Goal: Contribute content: Add original content to the website for others to see

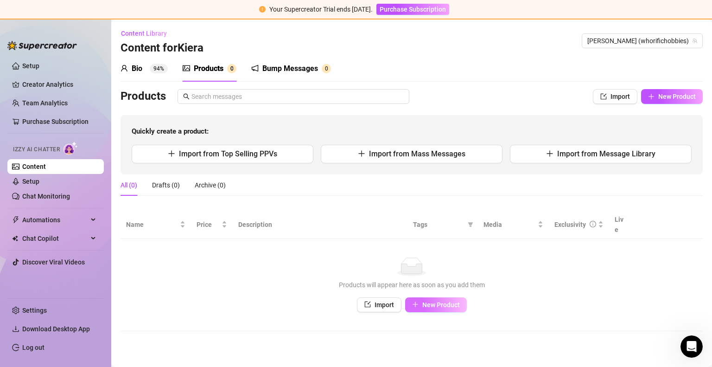
click at [417, 301] on icon "plus" at bounding box center [415, 304] width 6 height 6
type textarea "Type your message here..."
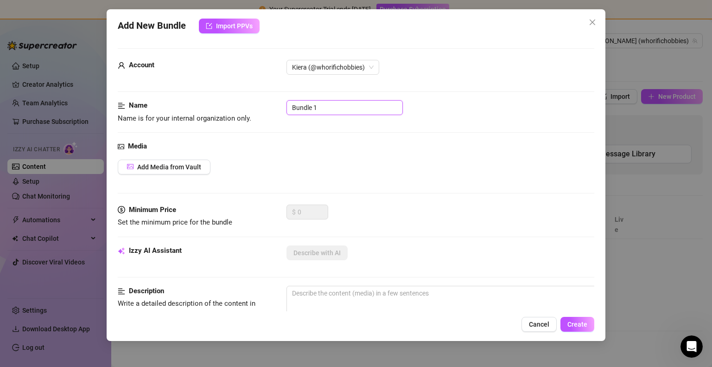
click at [325, 107] on input "Bundle 1" at bounding box center [345, 107] width 116 height 15
type input "Hotel Mirror"
click at [191, 163] on span "Add Media from Vault" at bounding box center [169, 166] width 64 height 7
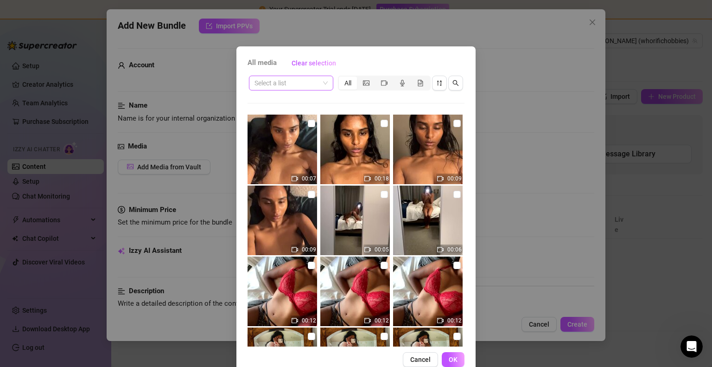
click at [317, 86] on span at bounding box center [291, 83] width 73 height 14
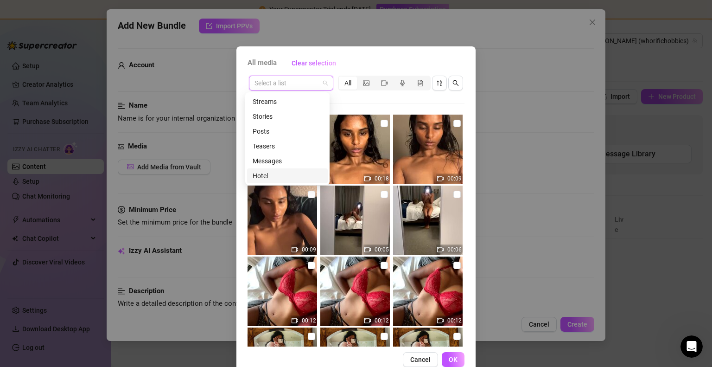
click at [273, 174] on div "Hotel" at bounding box center [288, 176] width 70 height 10
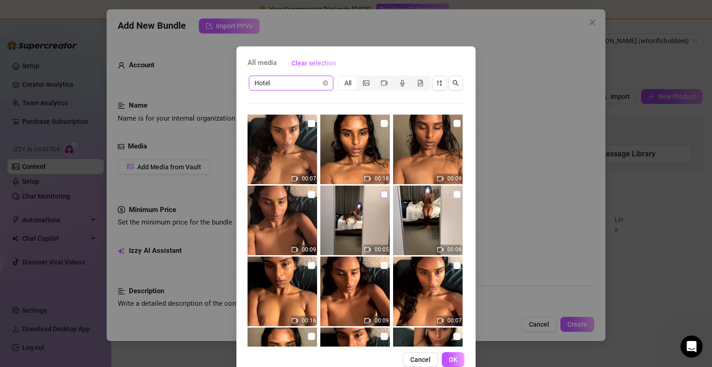
click at [381, 195] on input "checkbox" at bounding box center [384, 194] width 7 height 7
checkbox input "true"
click at [454, 194] on input "checkbox" at bounding box center [457, 194] width 7 height 7
checkbox input "true"
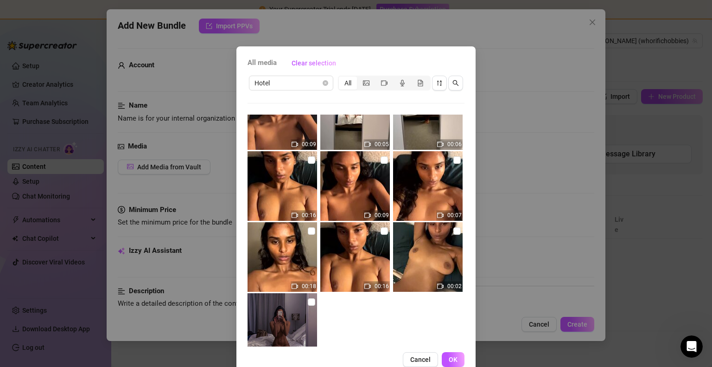
scroll to position [136, 0]
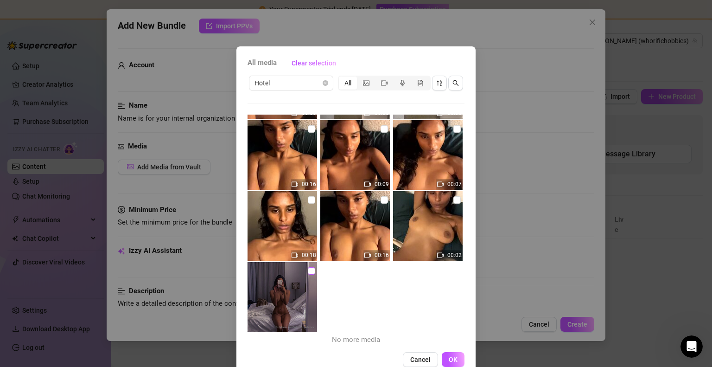
click at [308, 270] on input "checkbox" at bounding box center [311, 270] width 7 height 7
checkbox input "true"
click at [452, 363] on button "OK" at bounding box center [453, 359] width 23 height 15
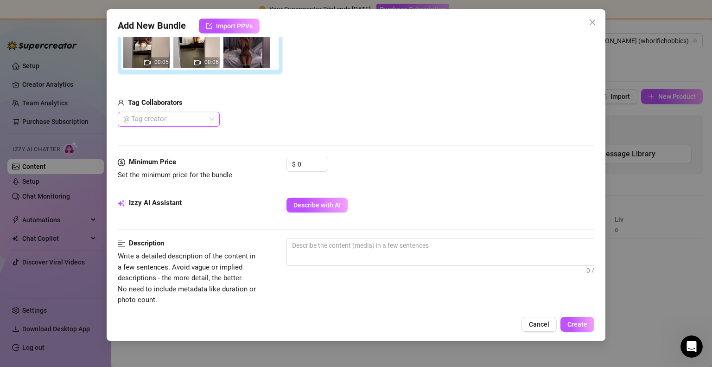
scroll to position [184, 0]
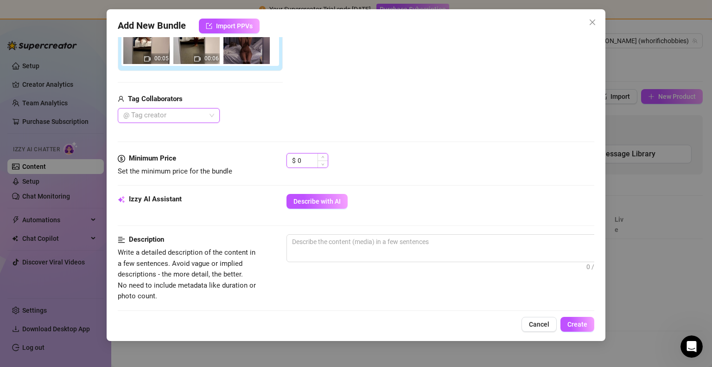
click at [308, 157] on input "0" at bounding box center [313, 161] width 30 height 14
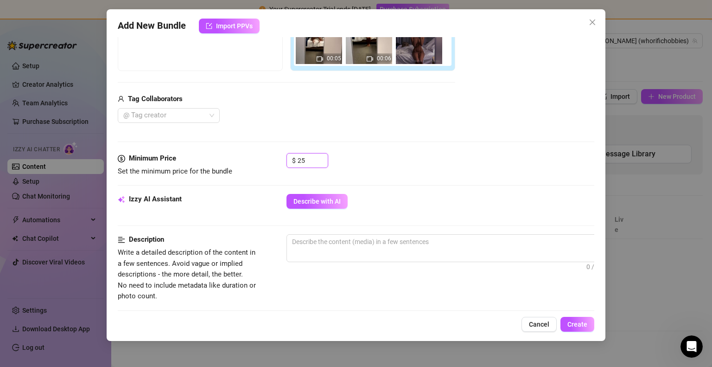
type input "25"
click at [388, 168] on div "$ 25" at bounding box center [441, 164] width 308 height 23
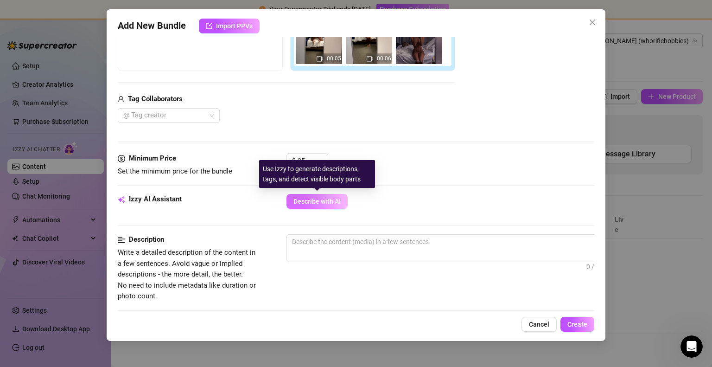
click at [336, 203] on span "Describe with AI" at bounding box center [317, 201] width 47 height 7
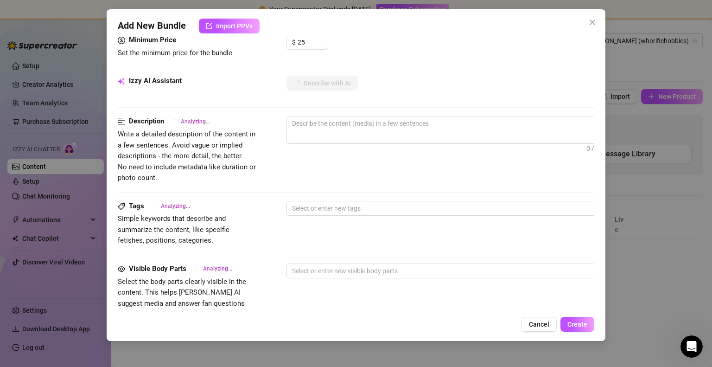
scroll to position [302, 0]
type textarea "Kiera"
type textarea "Kiera is"
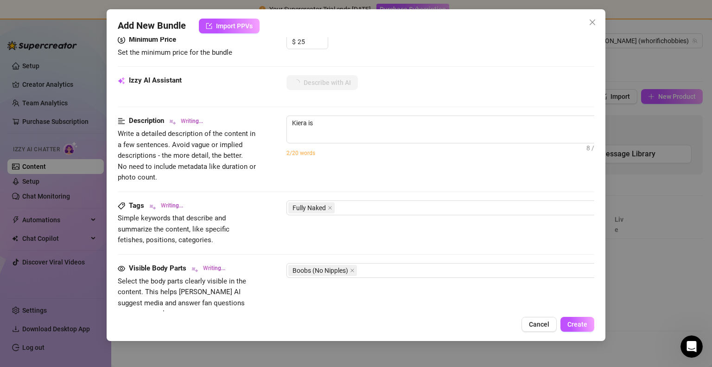
type textarea "Kiera is completely"
type textarea "Kiera is completely naked"
type textarea "Kiera is completely naked in"
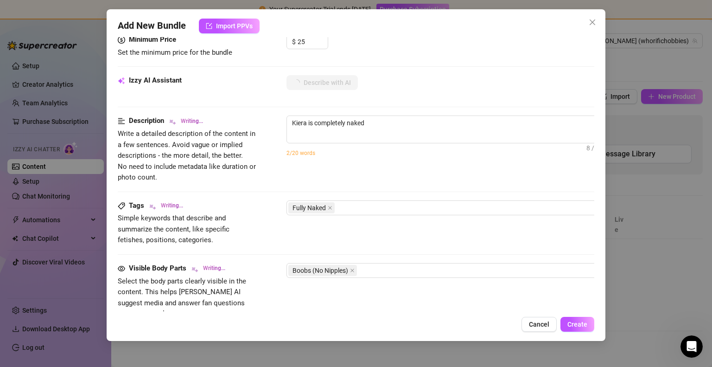
type textarea "Kiera is completely naked in"
type textarea "Kiera is completely naked in a"
type textarea "Kiera is completely naked in a hotel"
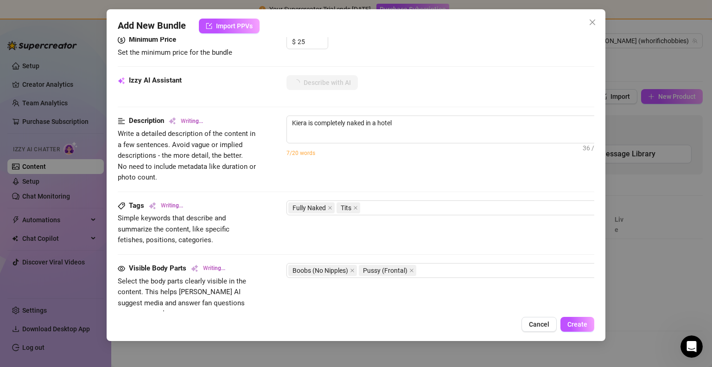
type textarea "Kiera is completely naked in a hotel bedroom,"
type textarea "Kiera is completely naked in a hotel bedroom, showing"
type textarea "Kiera is completely naked in a hotel bedroom, showing off"
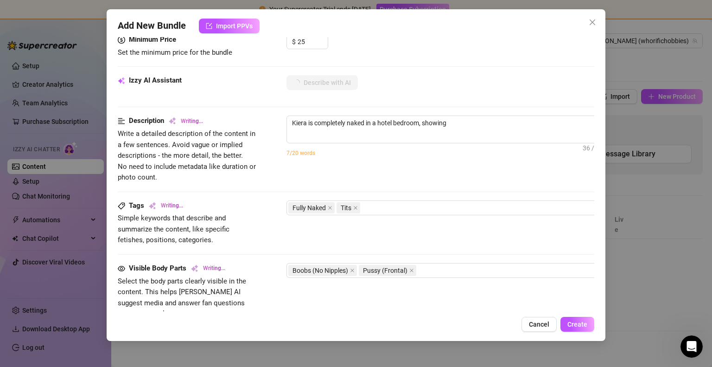
type textarea "Kiera is completely naked in a hotel bedroom, showing off"
type textarea "Kiera is completely naked in a hotel bedroom, showing off her"
type textarea "Kiera is completely naked in a hotel bedroom, showing off her toned"
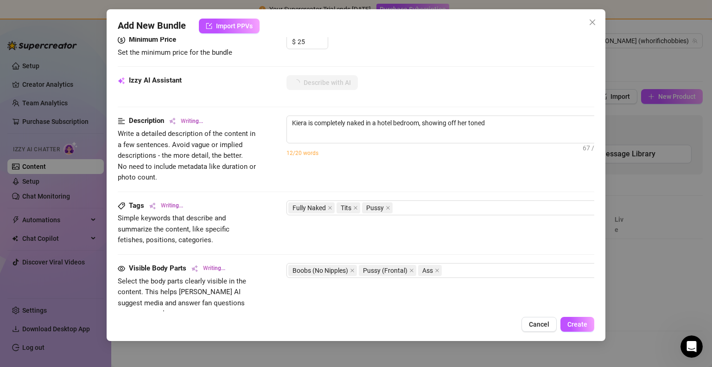
type textarea "Kiera is completely naked in a hotel bedroom, showing off her toned body"
type textarea "Kiera is completely naked in a hotel bedroom, showing off her toned body in"
type textarea "Kiera is completely naked in a hotel bedroom, showing off her toned body in fro…"
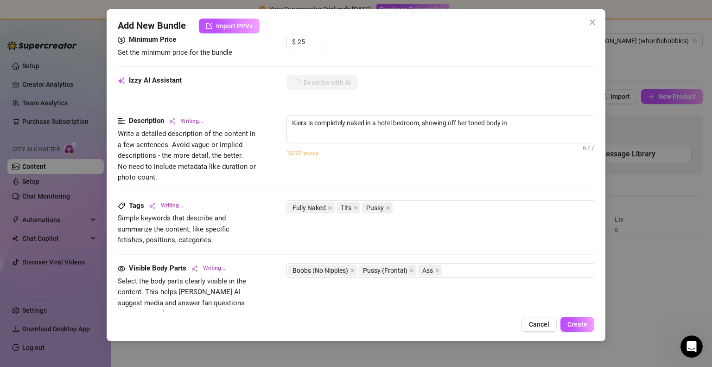
type textarea "Kiera is completely naked in a hotel bedroom, showing off her toned body in fro…"
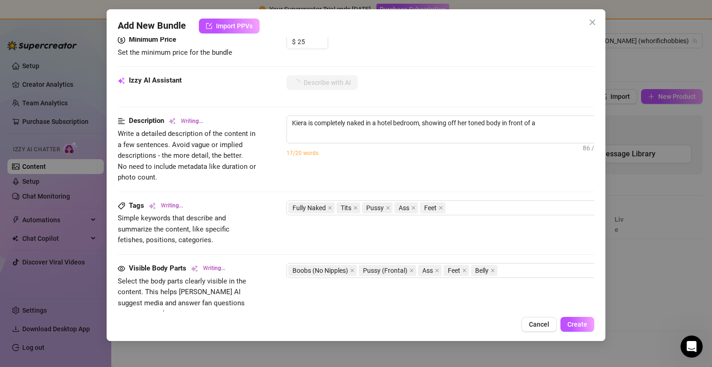
type textarea "Kiera is completely naked in a hotel bedroom, showing off her toned body in fro…"
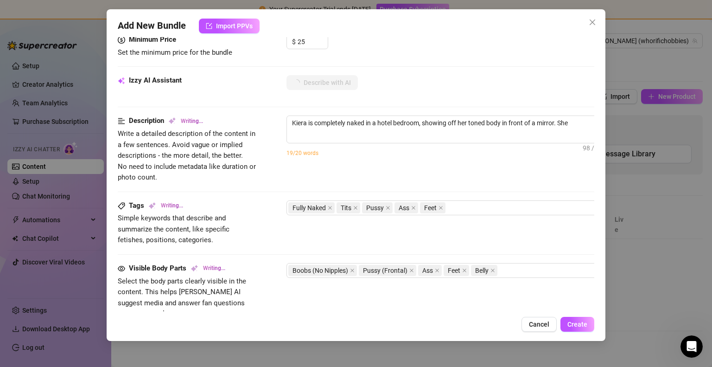
type textarea "Kiera is completely naked in a hotel bedroom, showing off her toned body in fro…"
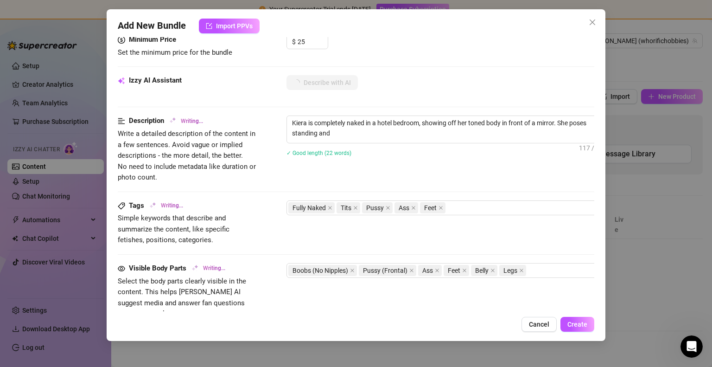
type textarea "Kiera is completely naked in a hotel bedroom, showing off her toned body in fro…"
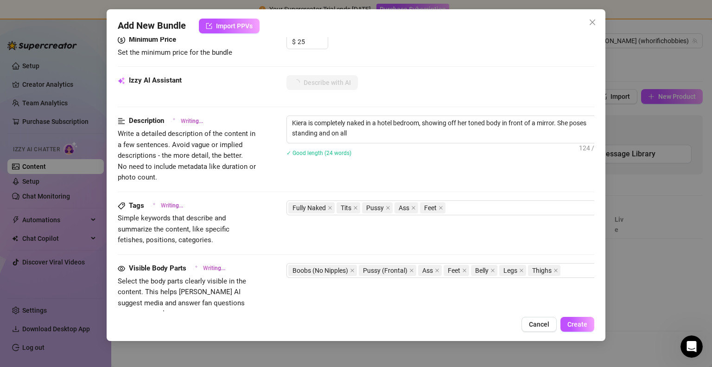
type textarea "Kiera is completely naked in a hotel bedroom, showing off her toned body in fro…"
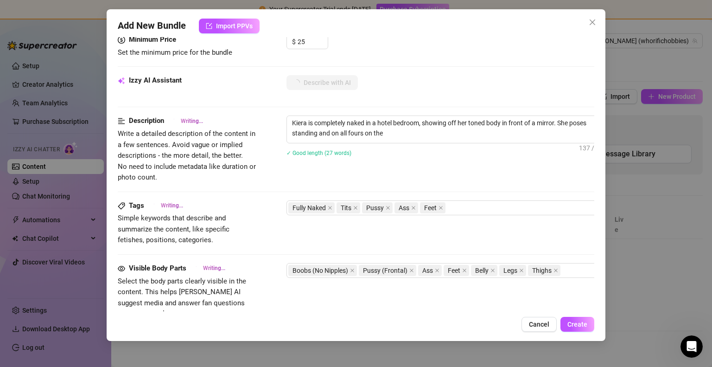
type textarea "Kiera is completely naked in a hotel bedroom, showing off her toned body in fro…"
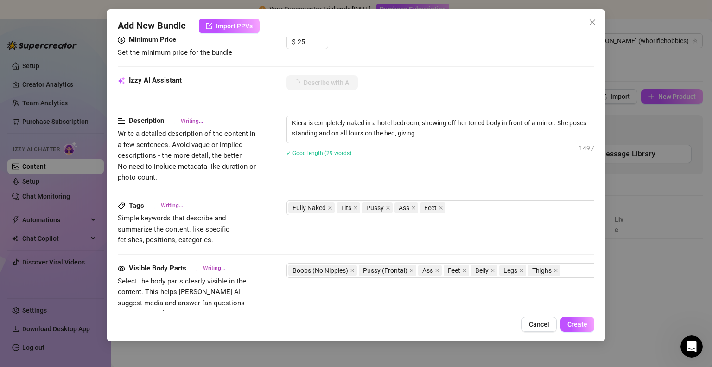
type textarea "Kiera is completely naked in a hotel bedroom, showing off her toned body in fro…"
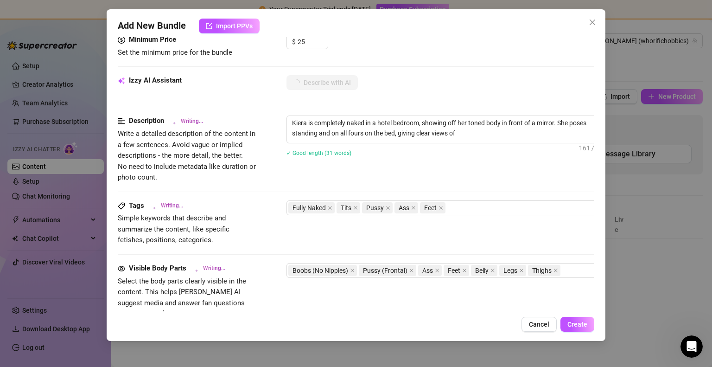
type textarea "Kiera is completely naked in a hotel bedroom, showing off her toned body in fro…"
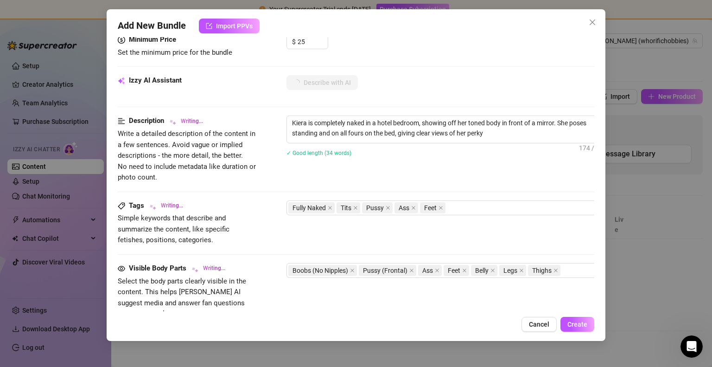
type textarea "Kiera is completely naked in a hotel bedroom, showing off her toned body in fro…"
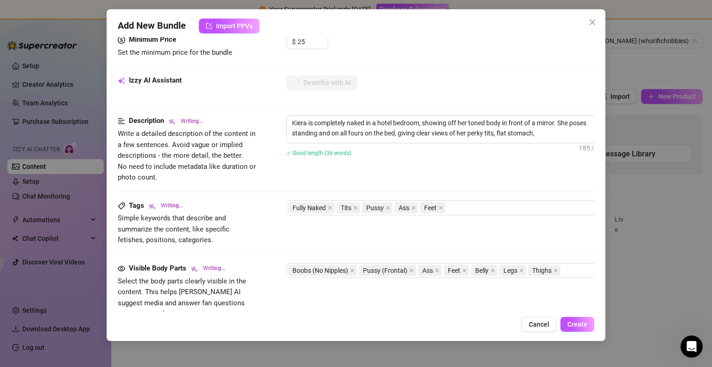
type textarea "Kiera is completely naked in a hotel bedroom, showing off her toned body in fro…"
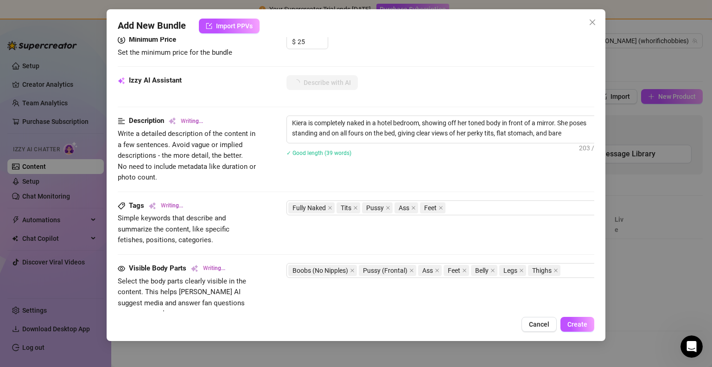
type textarea "Kiera is completely naked in a hotel bedroom, showing off her toned body in fro…"
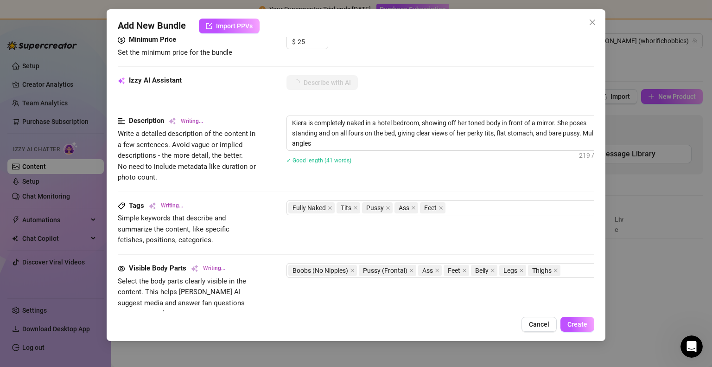
type textarea "Kiera is completely naked in a hotel bedroom, showing off her toned body in fro…"
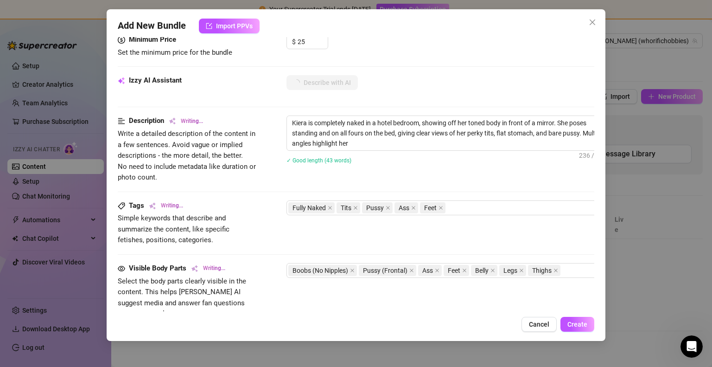
type textarea "Kiera is completely naked in a hotel bedroom, showing off her toned body in fro…"
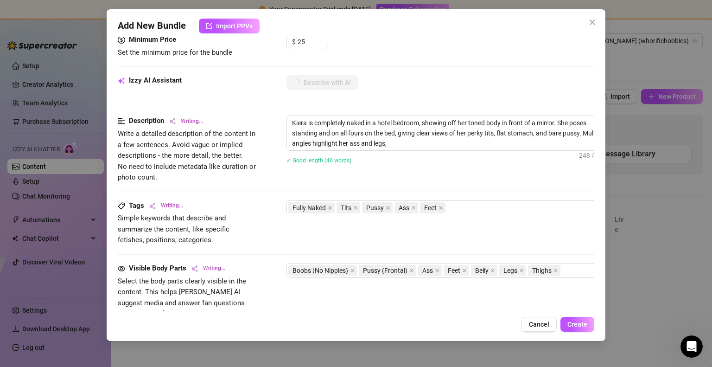
type textarea "Kiera is completely naked in a hotel bedroom, showing off her toned body in fro…"
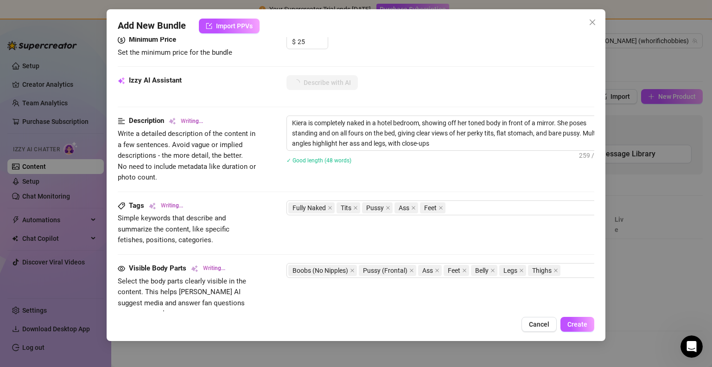
type textarea "Kiera is completely naked in a hotel bedroom, showing off her toned body in fro…"
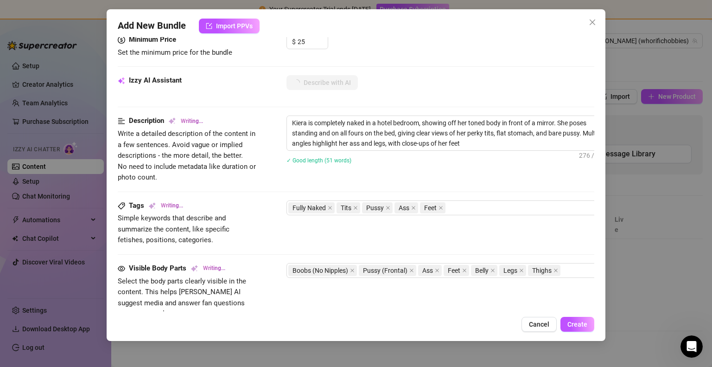
type textarea "Kiera is completely naked in a hotel bedroom, showing off her toned body in fro…"
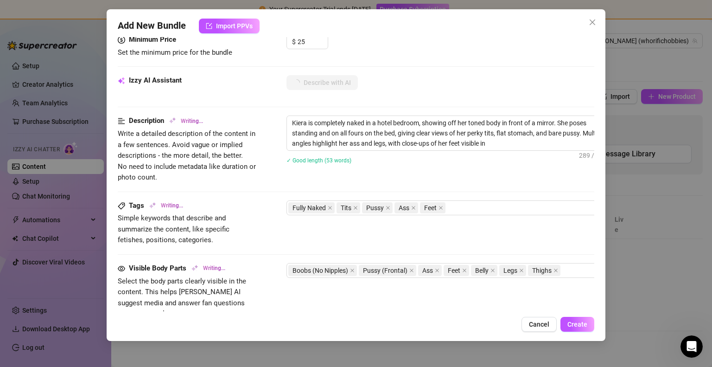
type textarea "Kiera is completely naked in a hotel bedroom, showing off her toned body in fro…"
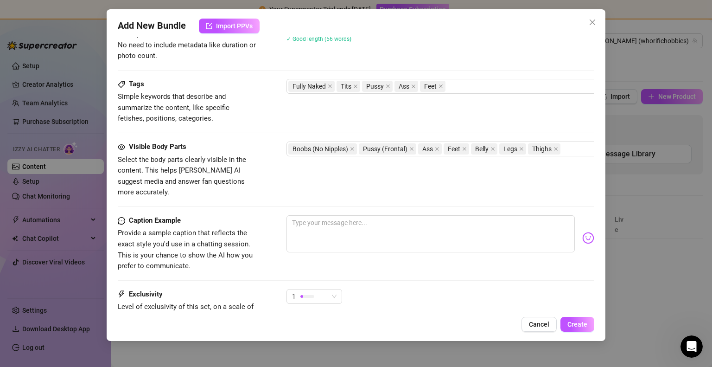
scroll to position [426, 0]
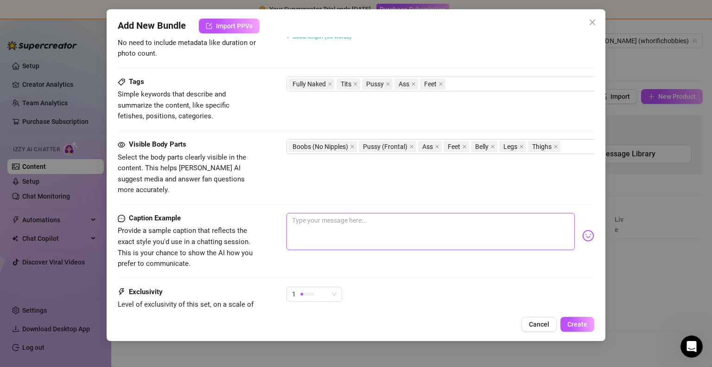
click at [371, 213] on textarea at bounding box center [431, 231] width 288 height 37
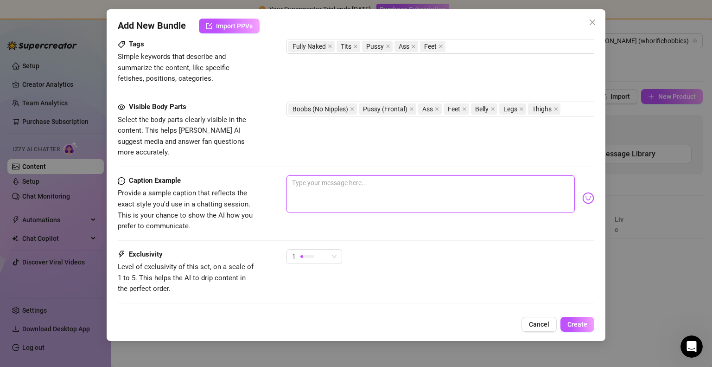
scroll to position [465, 0]
click at [337, 178] on textarea at bounding box center [431, 192] width 288 height 37
click at [366, 185] on textarea at bounding box center [431, 192] width 288 height 37
type textarea "M"
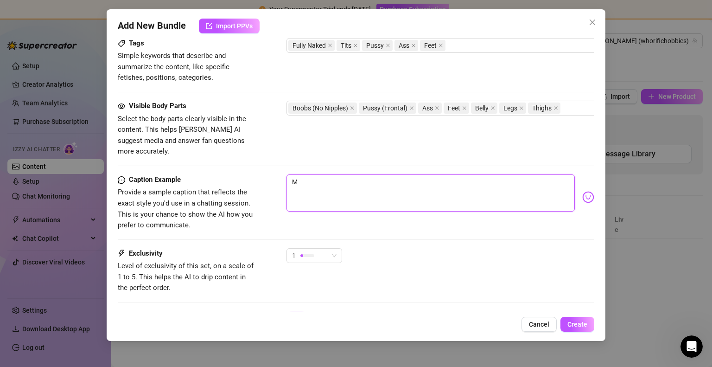
type textarea "Me"
type textarea "Me i"
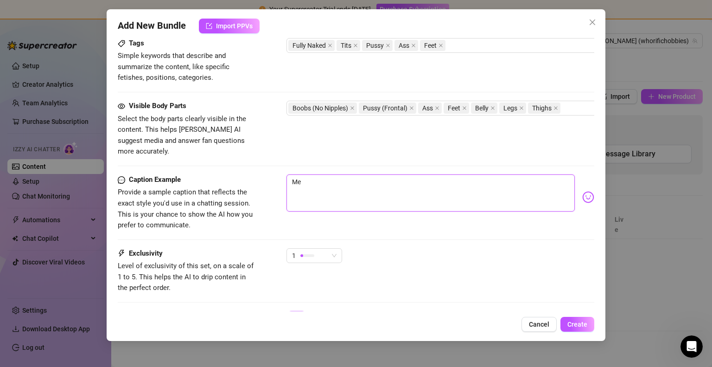
type textarea "Me i"
type textarea "Me in"
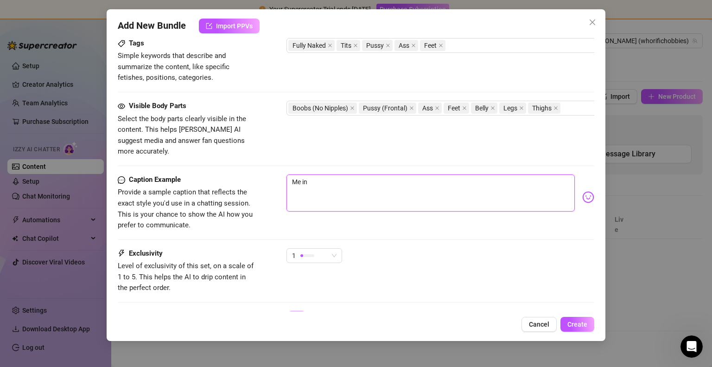
type textarea "Me in m"
type textarea "Me in"
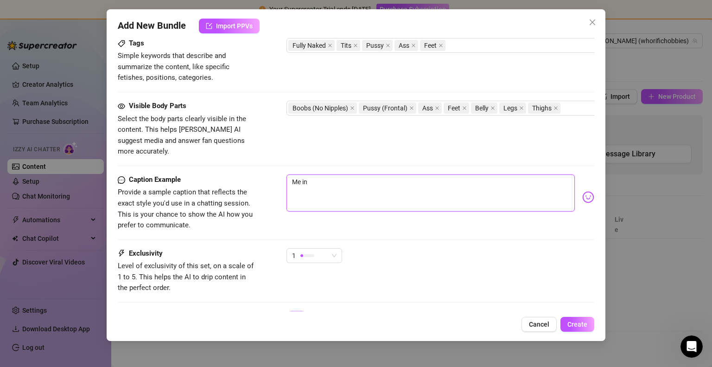
type textarea "Me in"
type textarea "Me in a"
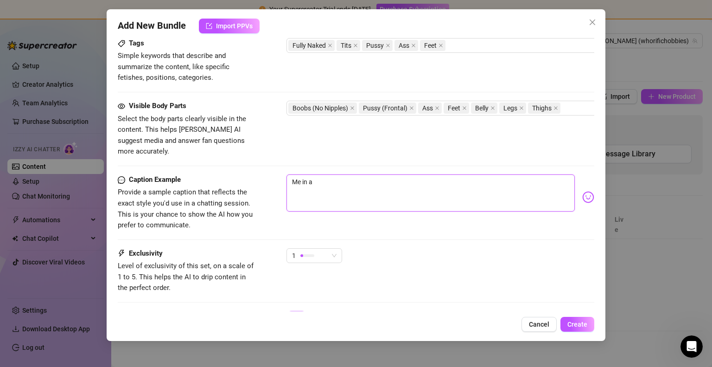
type textarea "Me in al"
type textarea "Me in alo"
type textarea "Me in alon"
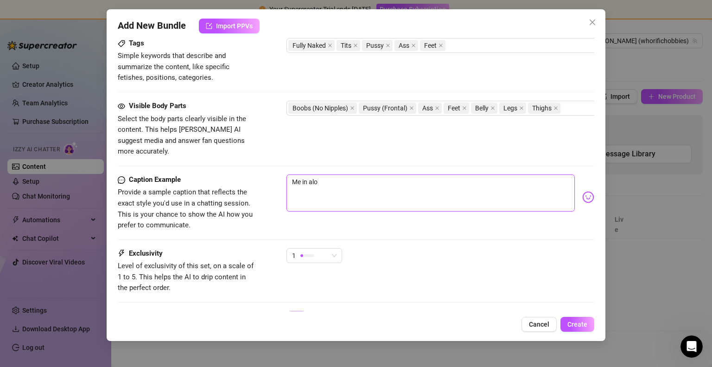
type textarea "Me in alon"
type textarea "Me in alone"
type textarea "Me in alone m"
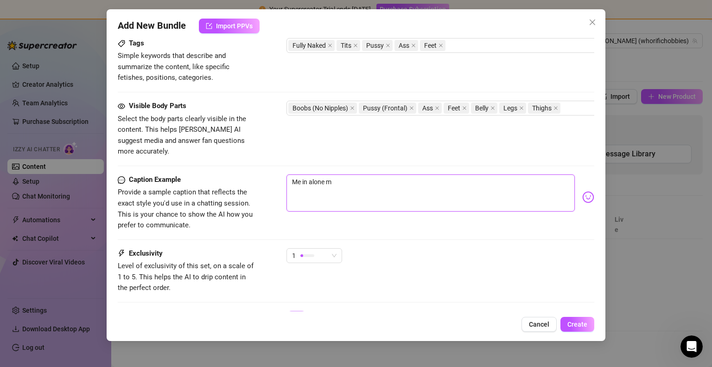
type textarea "Me in alone my"
type textarea "Me in alone m"
type textarea "Me in alone"
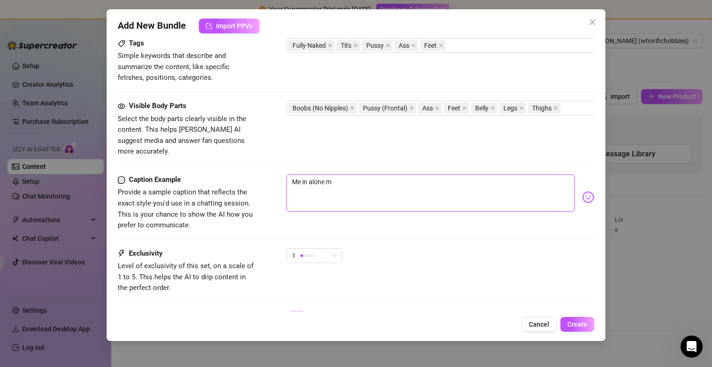
type textarea "Me in alone"
type textarea "Me in alone i"
type textarea "Me in alone in"
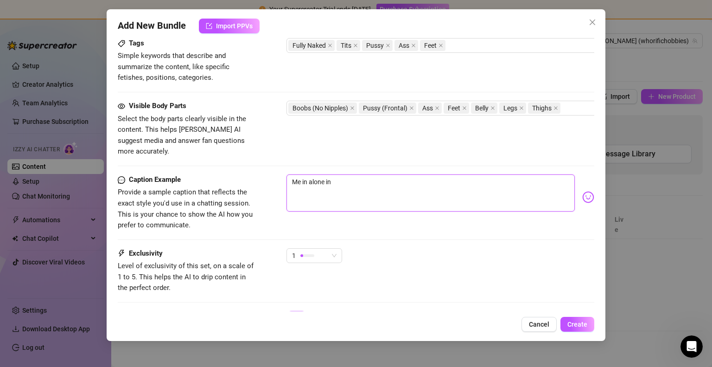
type textarea "Me in alone in"
type textarea "Me in alone in h"
type textarea "Me in alone in ho"
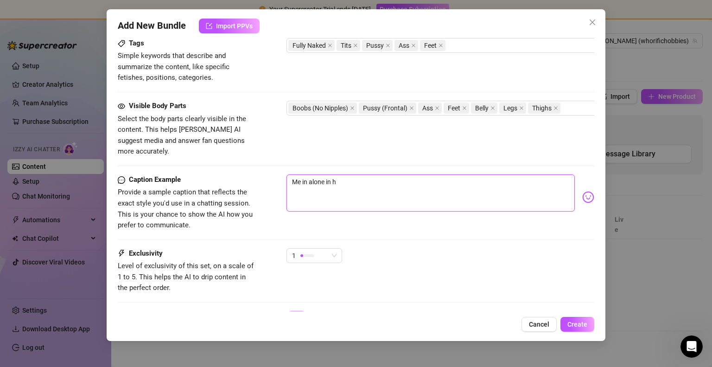
type textarea "Me in alone in ho"
type textarea "Me in alone in hot"
type textarea "Me in alone in hote"
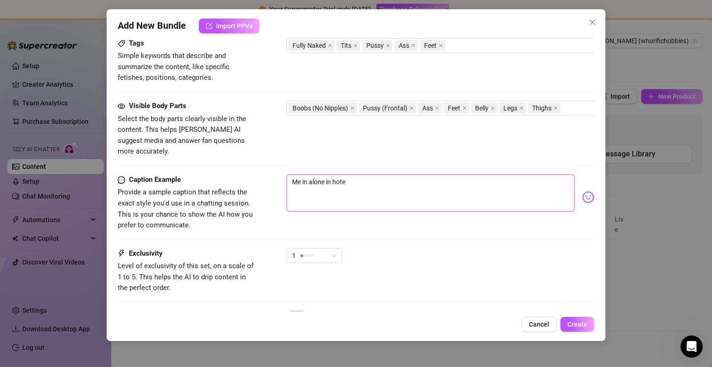
type textarea "Me in alone in hotel"
type textarea "Me in alone in hotel r"
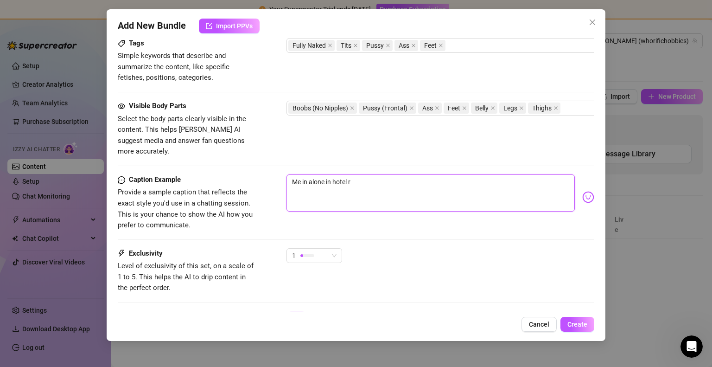
type textarea "Me in alone in hotel ro"
type textarea "Me in alone in [GEOGRAPHIC_DATA]"
type textarea "Me in alone in hotel room"
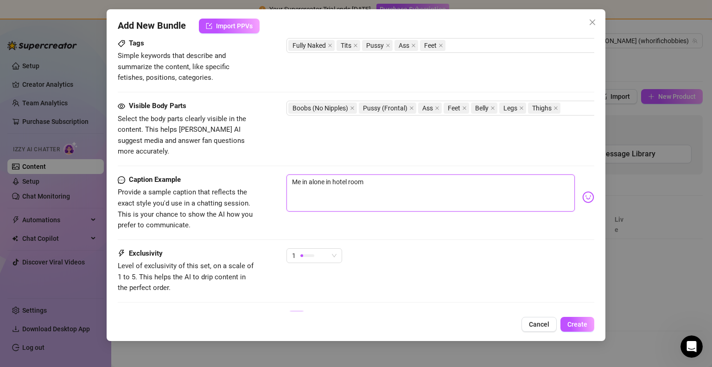
type textarea "Me in alone in hotel room,"
type textarea "Me in alone in hotel room, w"
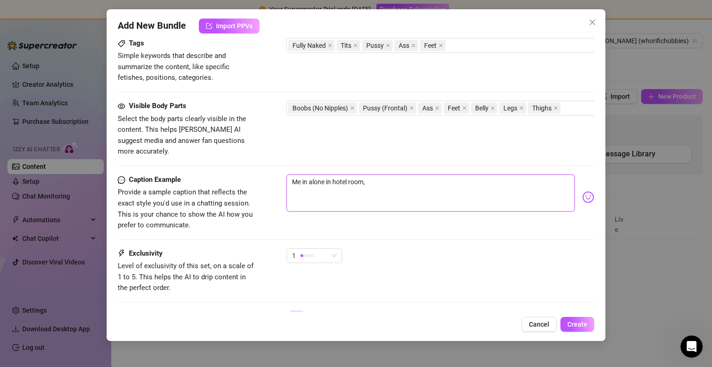
type textarea "Me in alone in hotel room, w"
type textarea "Me in alone in hotel room, wh"
type textarea "Me in alone in hotel room, w"
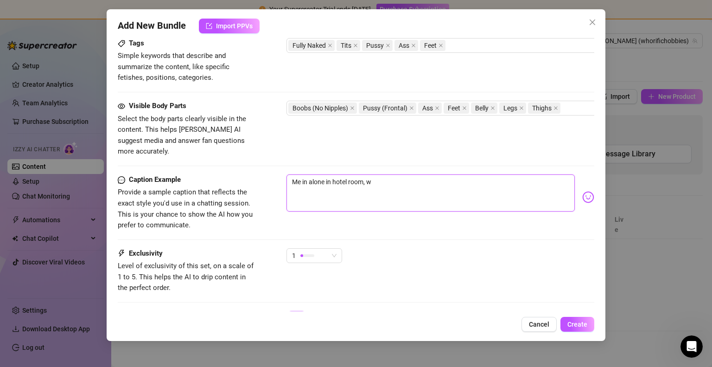
type textarea "Me in alone in hotel room, [GEOGRAPHIC_DATA]"
type textarea "Me in alone in hotel room, wis"
type textarea "Me in alone in hotel room, wish"
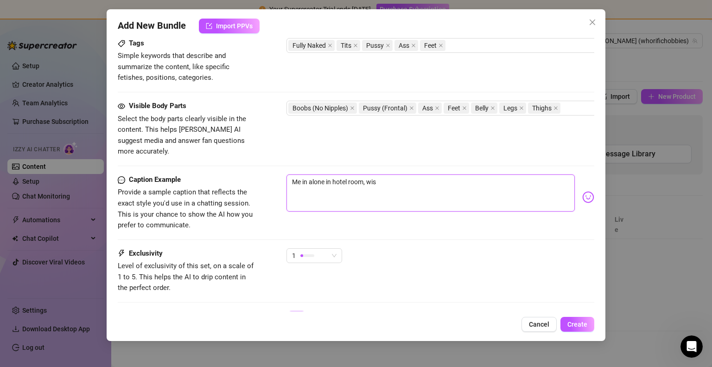
type textarea "Me in alone in hotel room, wish"
type textarea "Me in alone in hotel room, wish y"
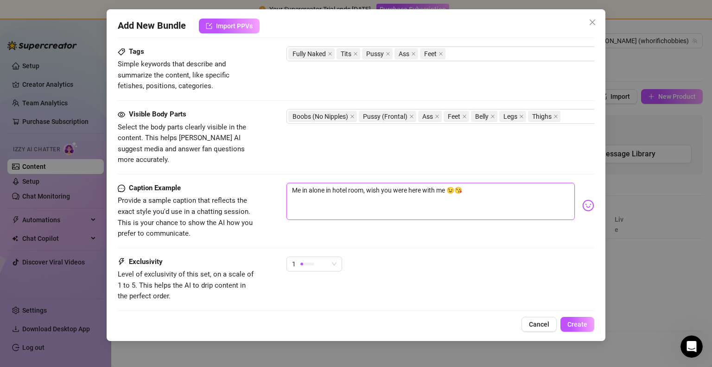
scroll to position [468, 0]
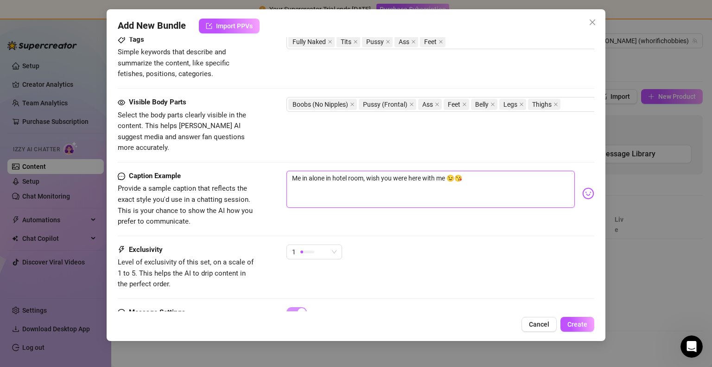
click at [477, 171] on textarea "Me in alone in hotel room, wish you were here with me 😉😘" at bounding box center [431, 189] width 288 height 37
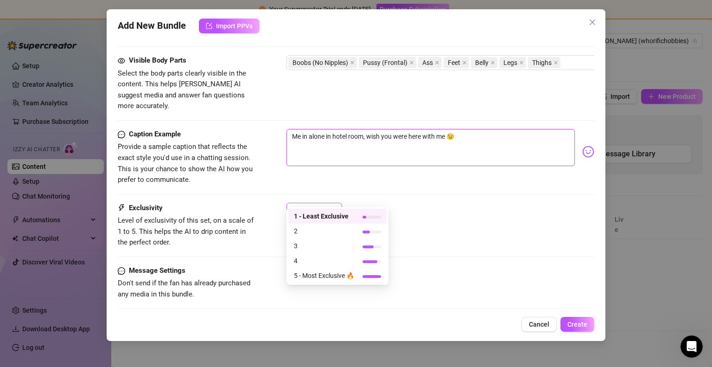
click at [339, 203] on div "1" at bounding box center [315, 210] width 56 height 15
click at [364, 189] on div "Caption Example Provide a sample caption that reflects the exact style you'd us…" at bounding box center [356, 166] width 476 height 74
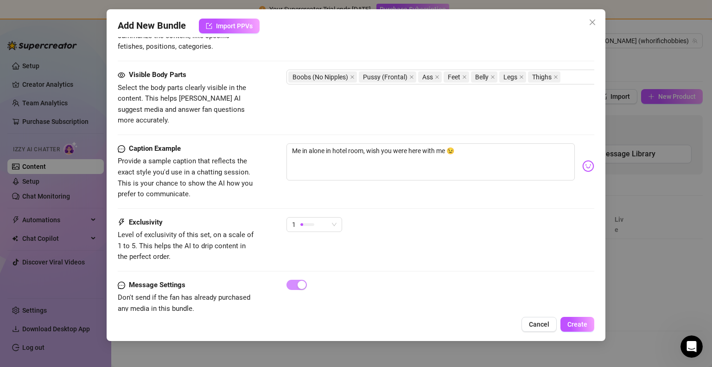
scroll to position [497, 0]
click at [334, 216] on span "1" at bounding box center [314, 223] width 45 height 14
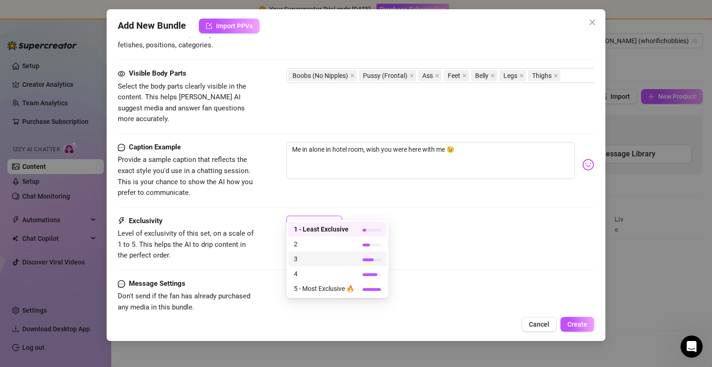
click at [316, 261] on span "3" at bounding box center [324, 259] width 60 height 10
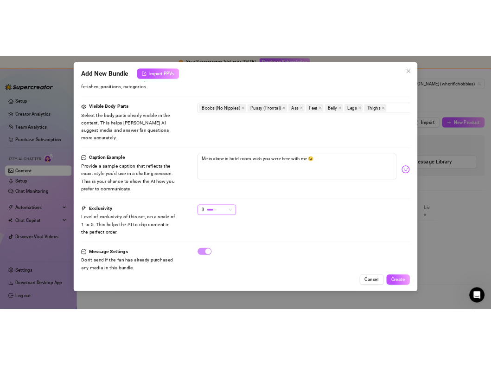
scroll to position [510, 0]
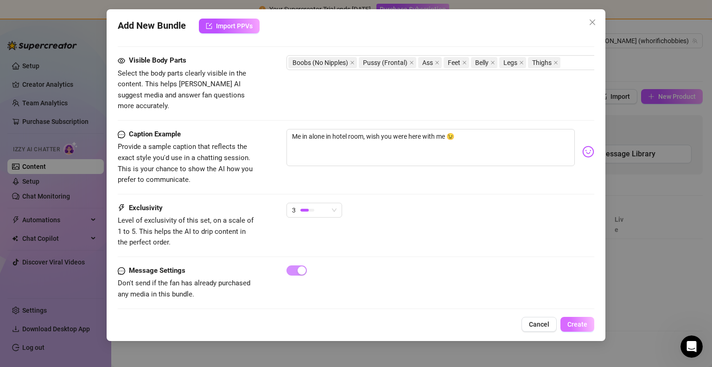
click at [586, 324] on span "Create" at bounding box center [578, 324] width 20 height 7
